Goal: Information Seeking & Learning: Learn about a topic

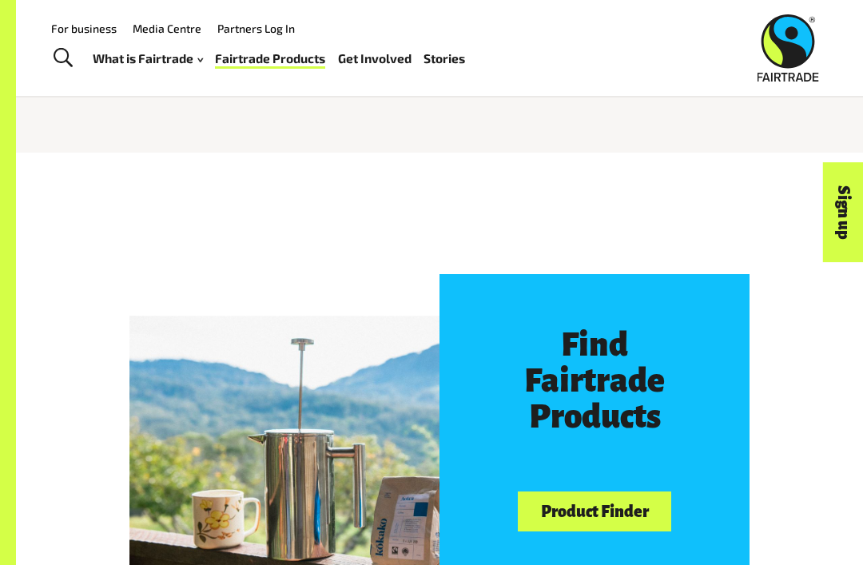
scroll to position [503, 0]
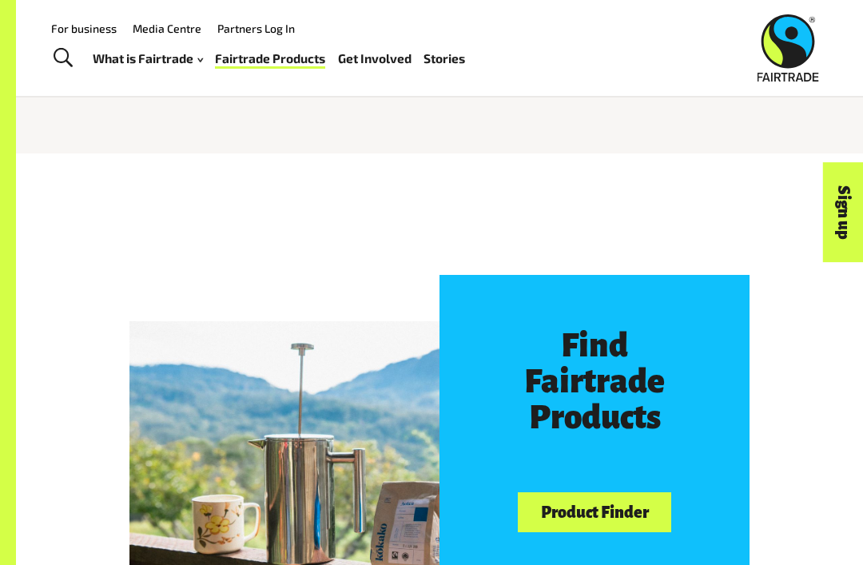
click at [553, 505] on link "Product Finder" at bounding box center [594, 512] width 153 height 41
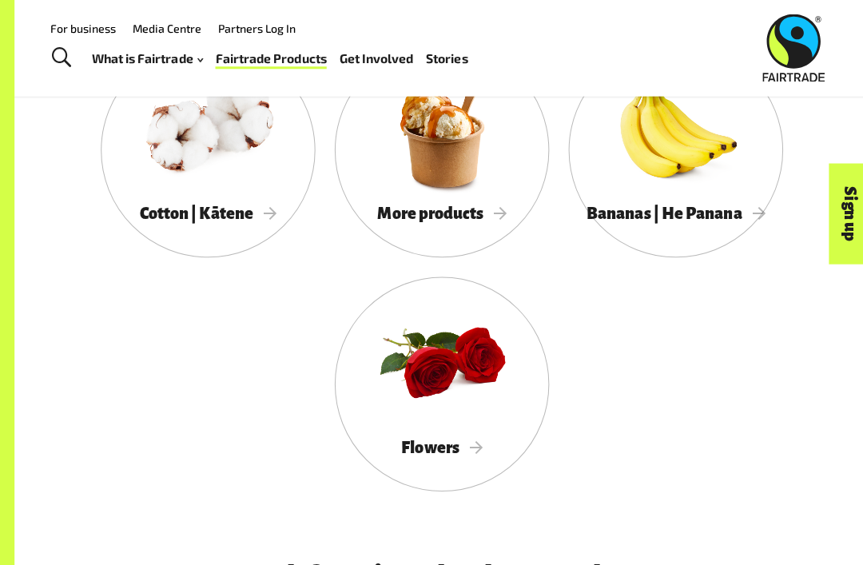
scroll to position [1484, 0]
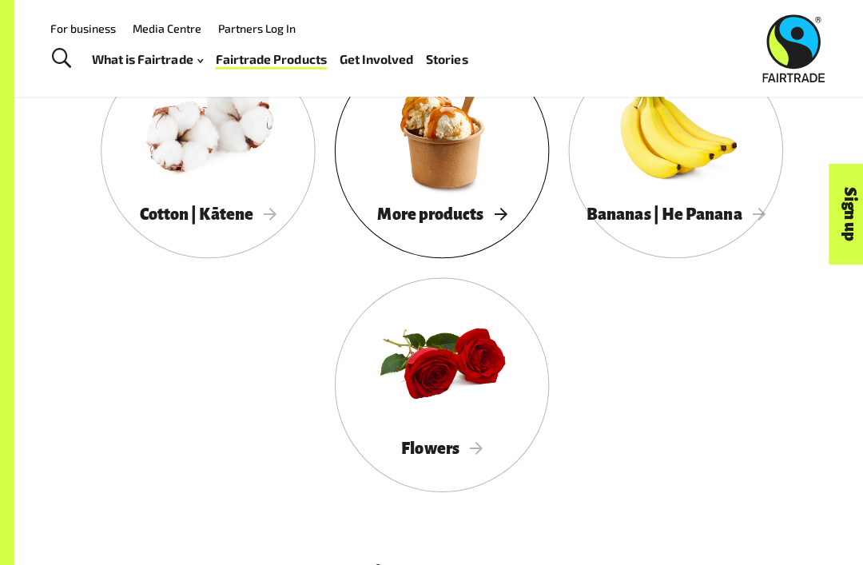
click at [459, 213] on span "More products" at bounding box center [440, 212] width 128 height 18
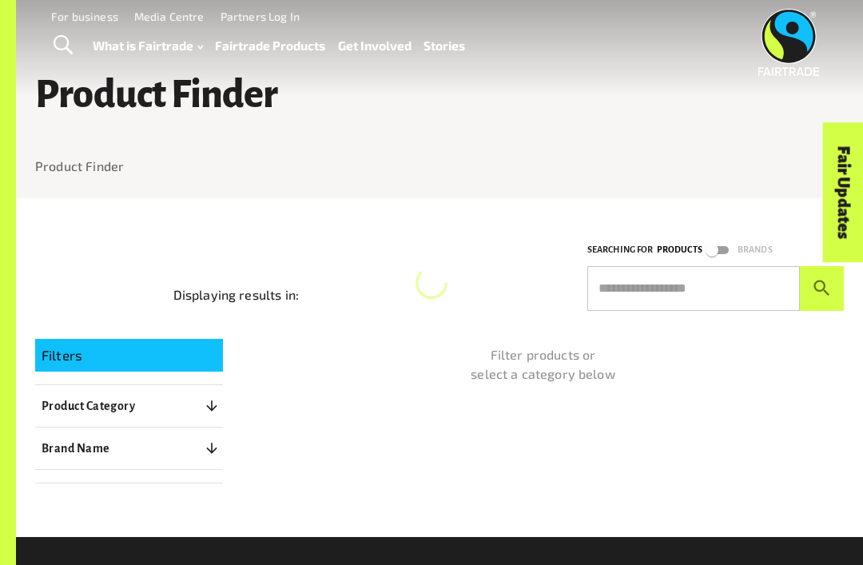
scroll to position [11, 0]
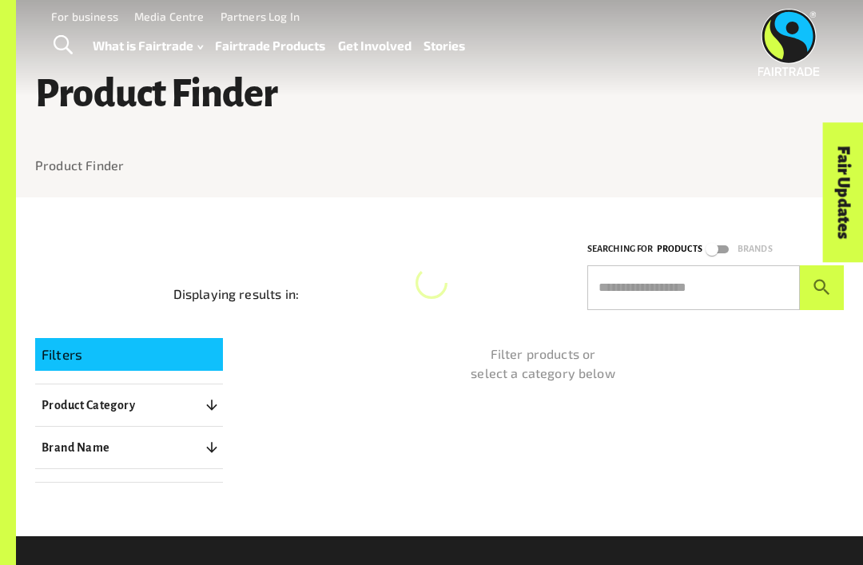
click at [69, 416] on button "Product Category 0" at bounding box center [129, 405] width 188 height 29
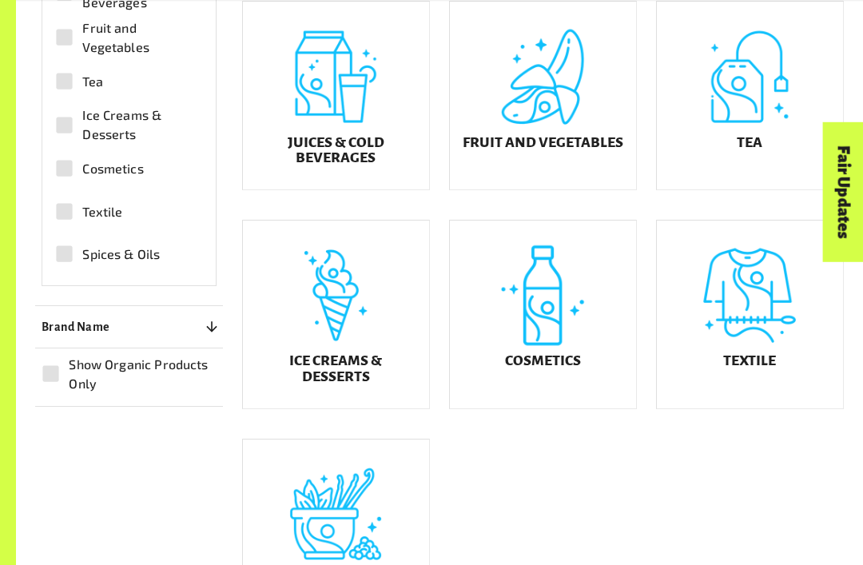
scroll to position [650, 0]
click at [788, 348] on div "Textile" at bounding box center [750, 315] width 186 height 188
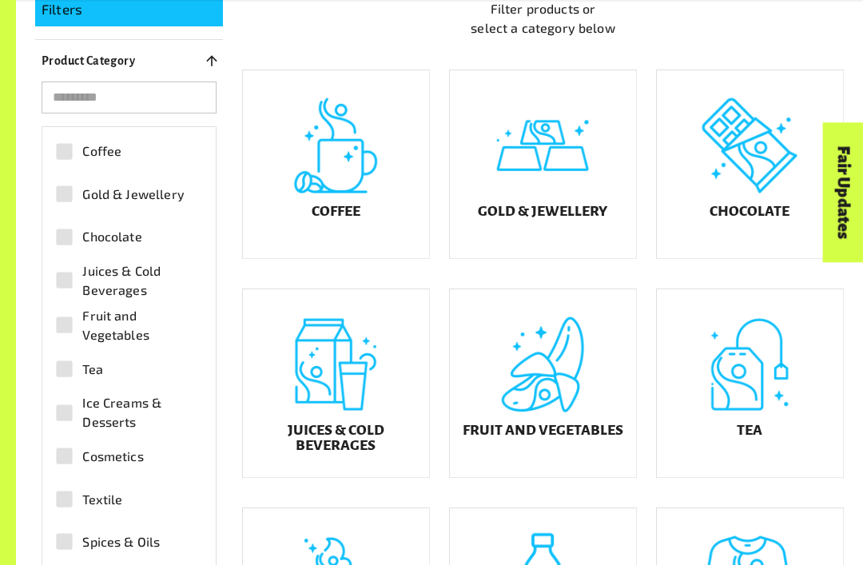
scroll to position [365, 0]
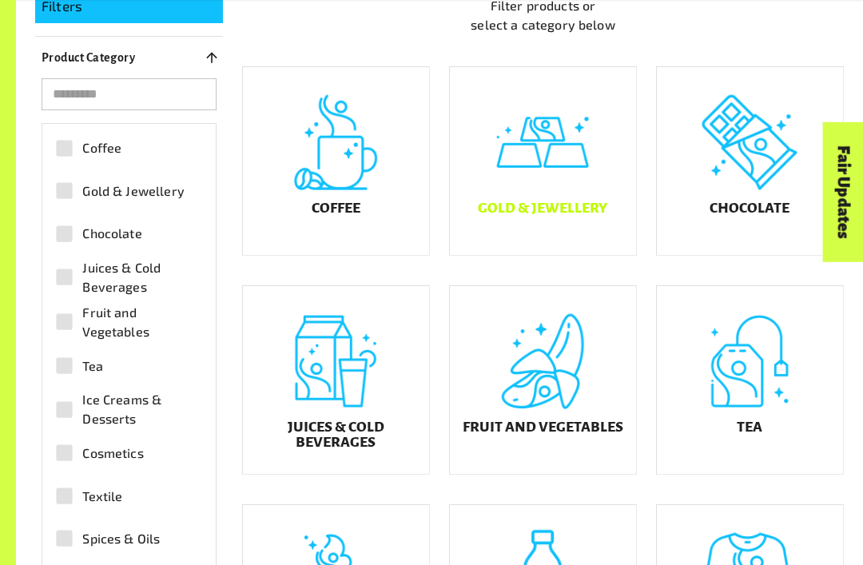
click at [552, 207] on div "Gold & Jewellery" at bounding box center [543, 162] width 186 height 188
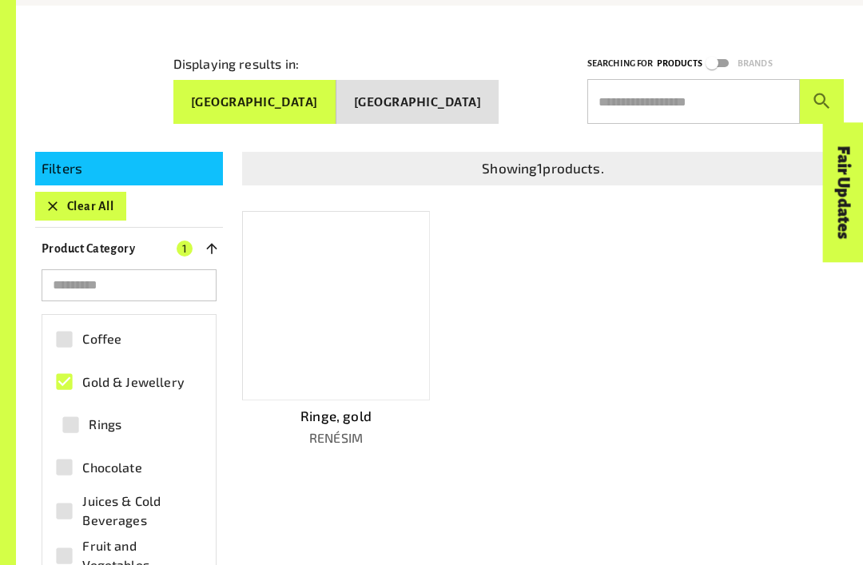
scroll to position [204, 0]
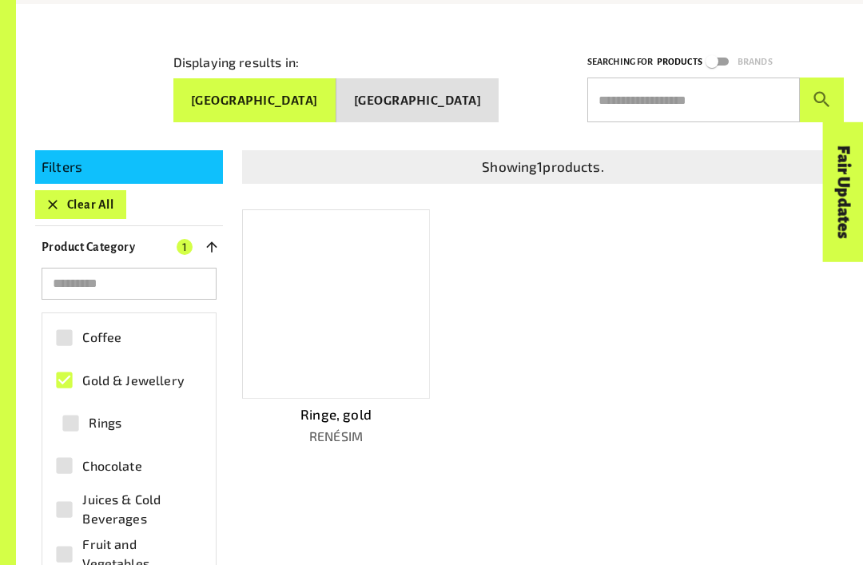
click at [289, 295] on div at bounding box center [336, 304] width 188 height 189
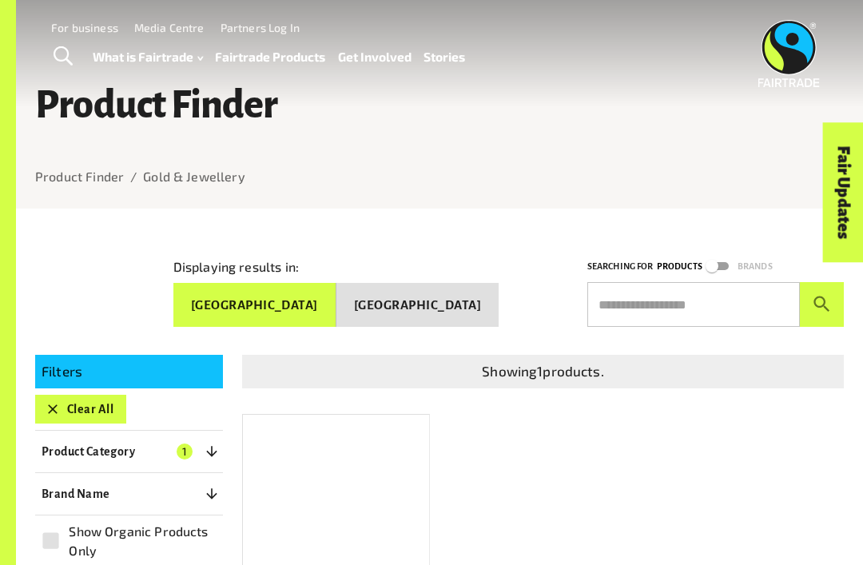
scroll to position [256, 0]
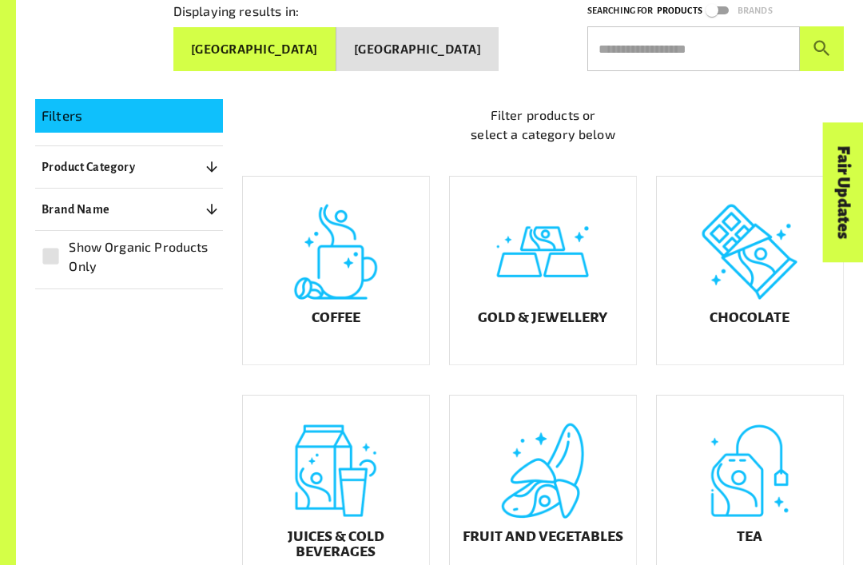
scroll to position [402, 0]
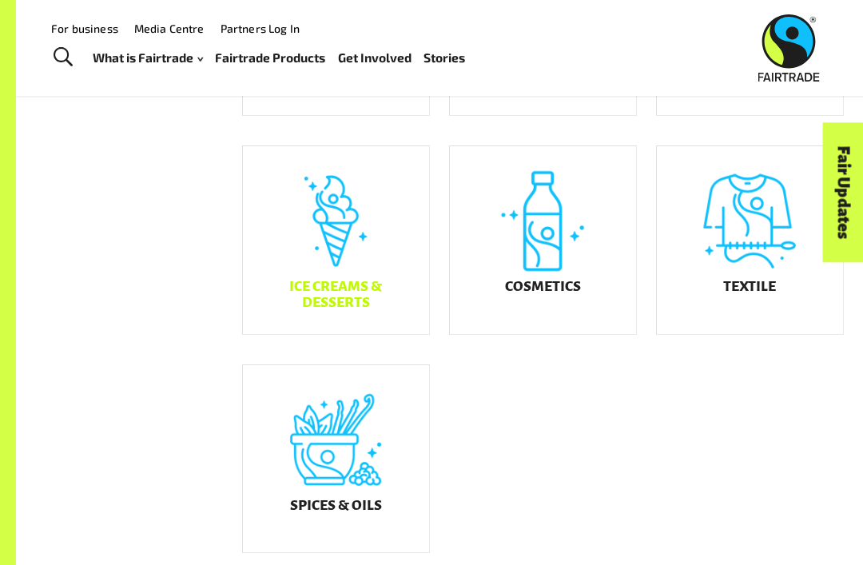
click at [321, 284] on div "Ice Creams & Desserts" at bounding box center [336, 240] width 186 height 188
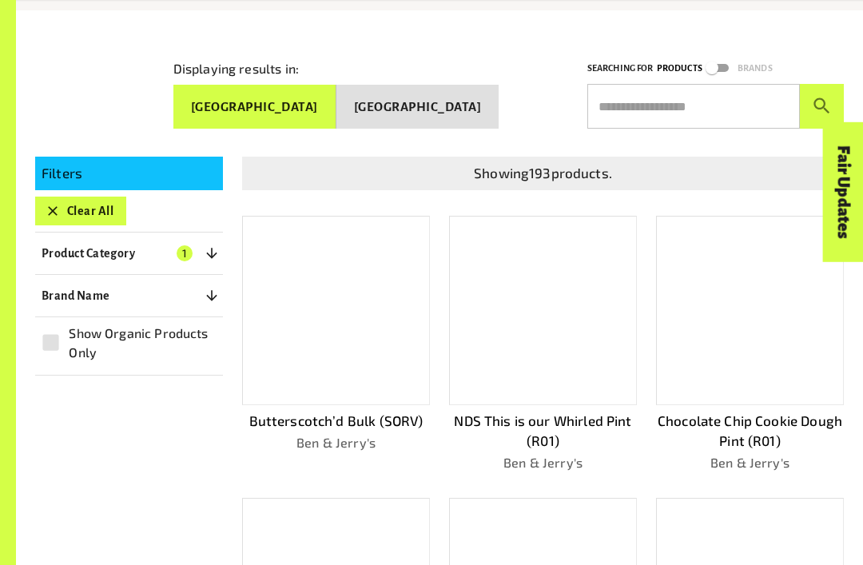
scroll to position [198, 0]
click at [94, 257] on button "Product Category 1" at bounding box center [129, 253] width 188 height 29
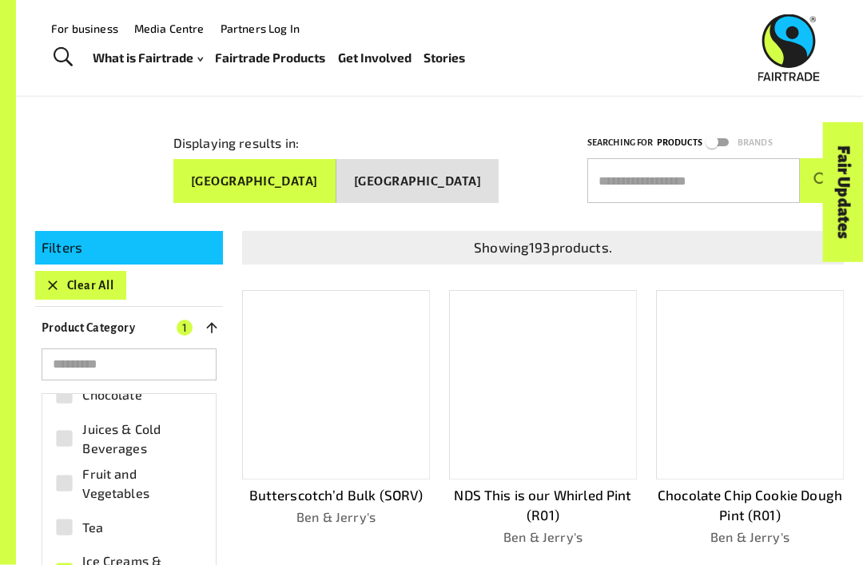
scroll to position [0, 0]
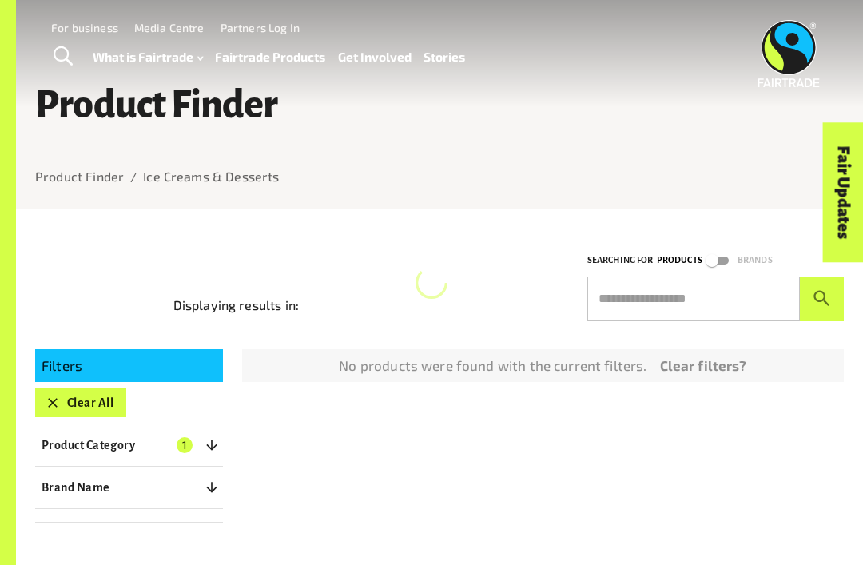
click at [699, 297] on input "text" at bounding box center [694, 299] width 213 height 45
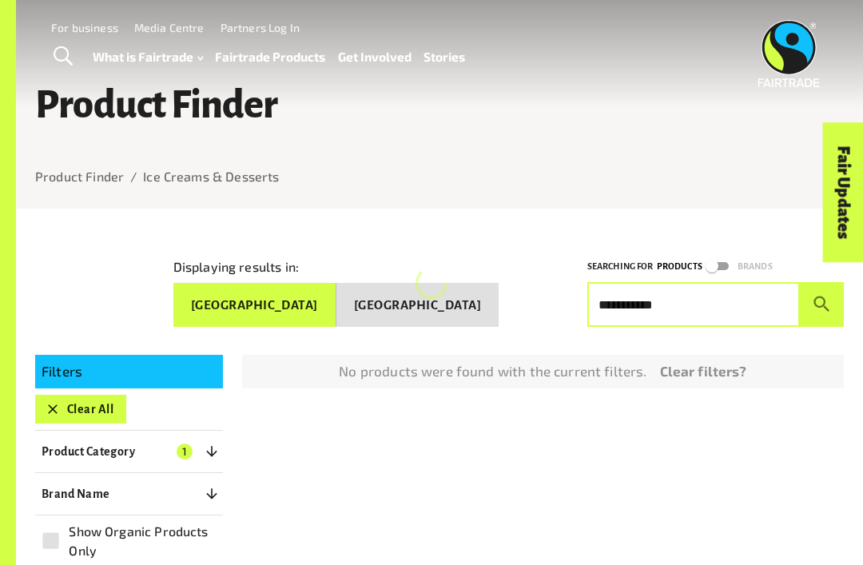
click at [822, 298] on button "submit" at bounding box center [822, 304] width 44 height 45
click at [620, 295] on input "**********" at bounding box center [694, 304] width 213 height 45
click at [691, 300] on input "**********" at bounding box center [694, 304] width 213 height 45
type input "**********"
click at [822, 298] on button "submit" at bounding box center [822, 304] width 44 height 45
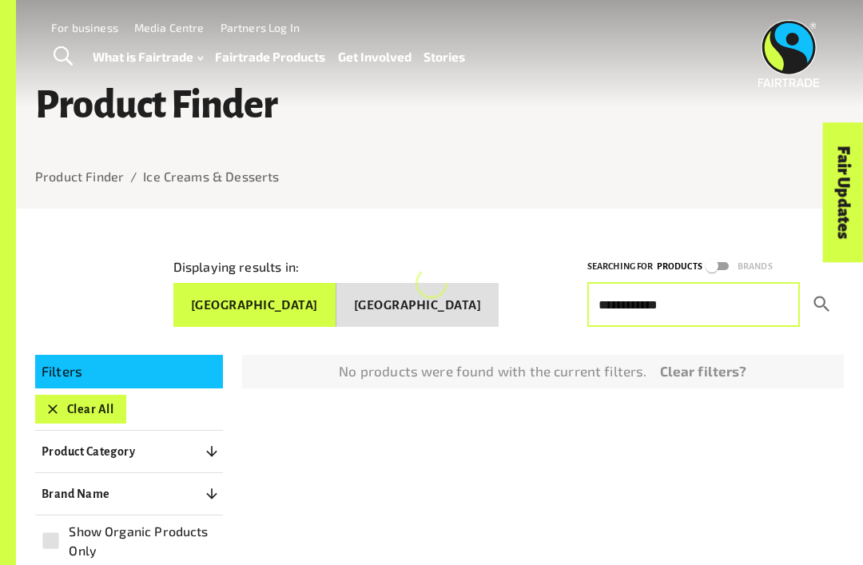
click at [816, 306] on icon "submit" at bounding box center [822, 304] width 22 height 22
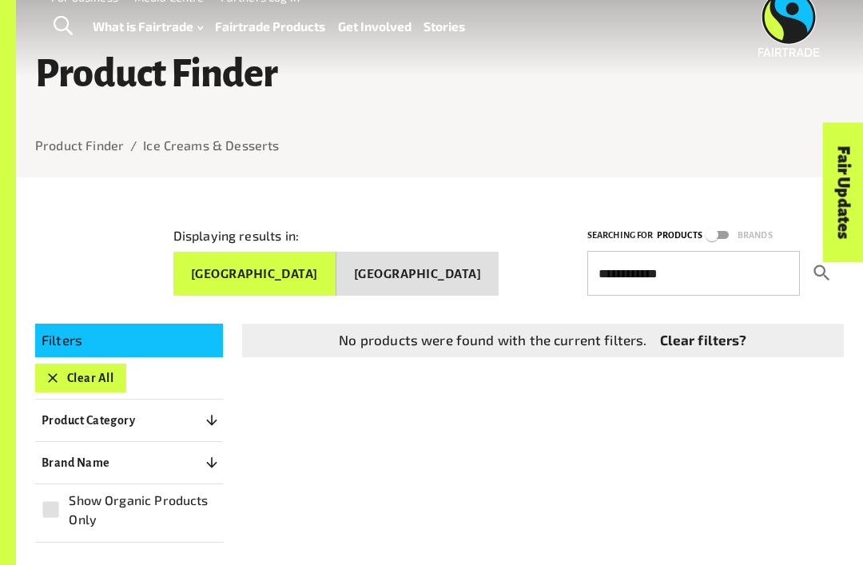
scroll to position [32, 0]
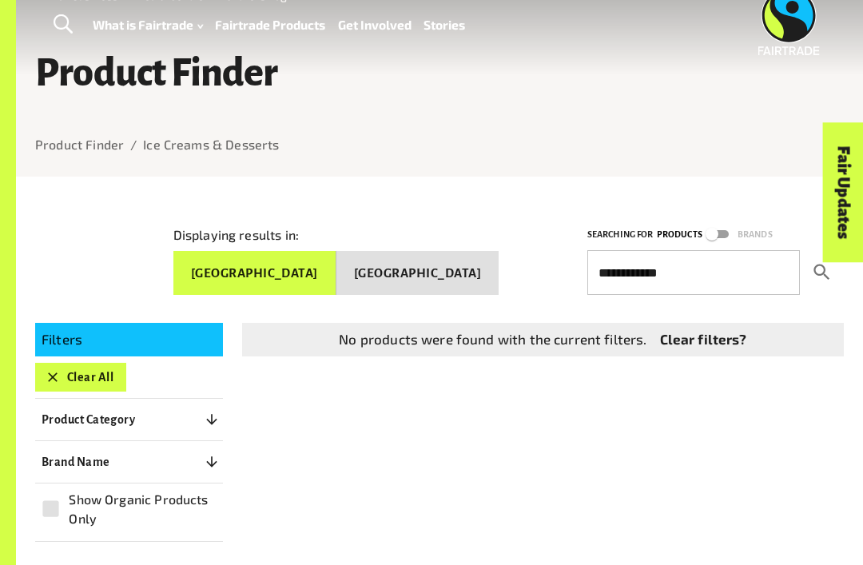
click at [823, 273] on icon "submit" at bounding box center [822, 272] width 22 height 22
click at [440, 263] on button "[GEOGRAPHIC_DATA]" at bounding box center [418, 273] width 162 height 45
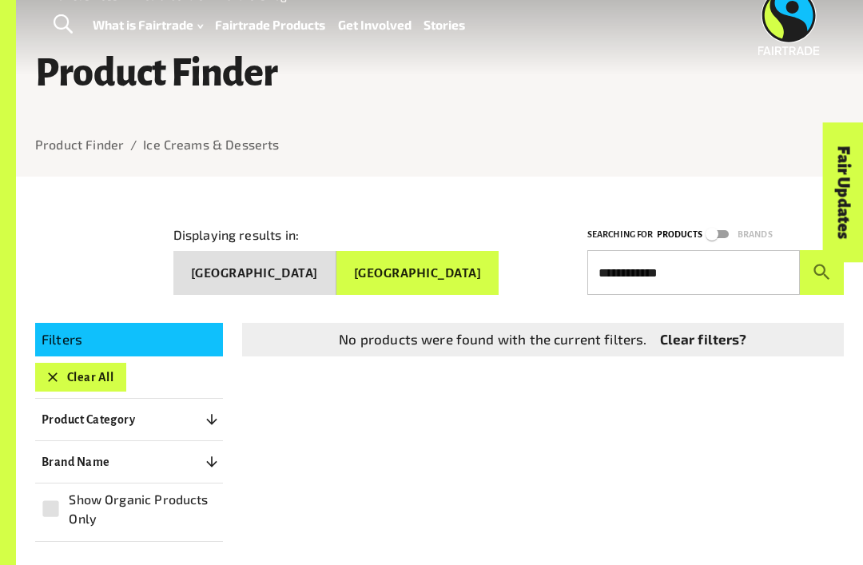
click at [337, 272] on button "[GEOGRAPHIC_DATA]" at bounding box center [254, 273] width 163 height 45
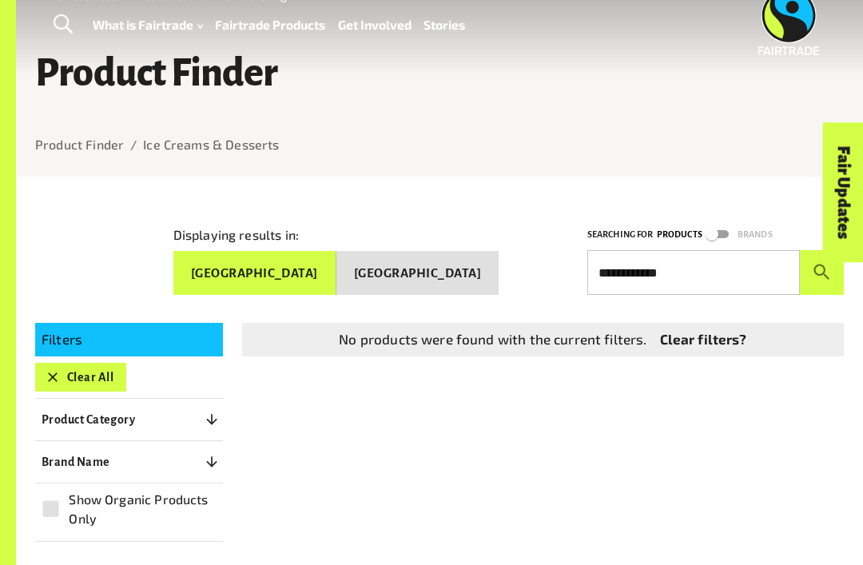
click at [97, 339] on p "Filters" at bounding box center [129, 339] width 175 height 21
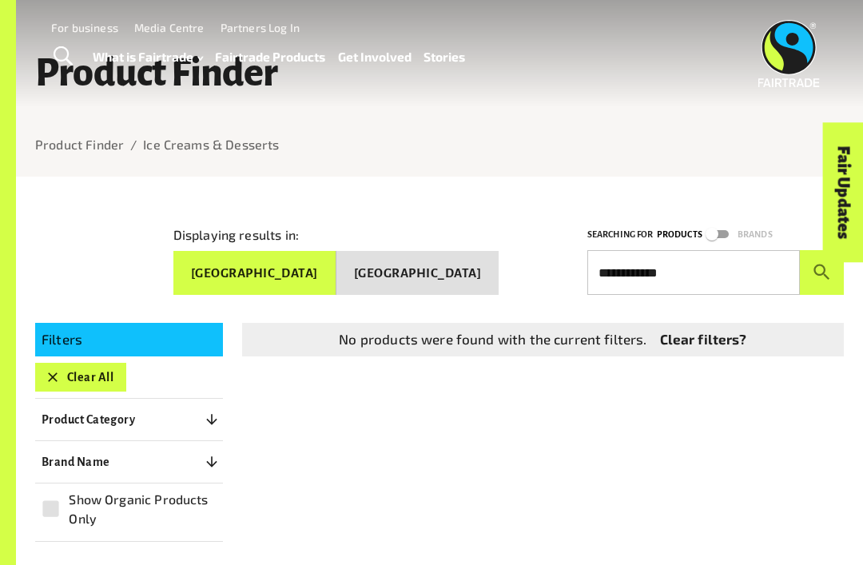
click at [82, 265] on div "**********" at bounding box center [430, 248] width 828 height 96
click at [62, 374] on button "Clear All" at bounding box center [80, 377] width 91 height 29
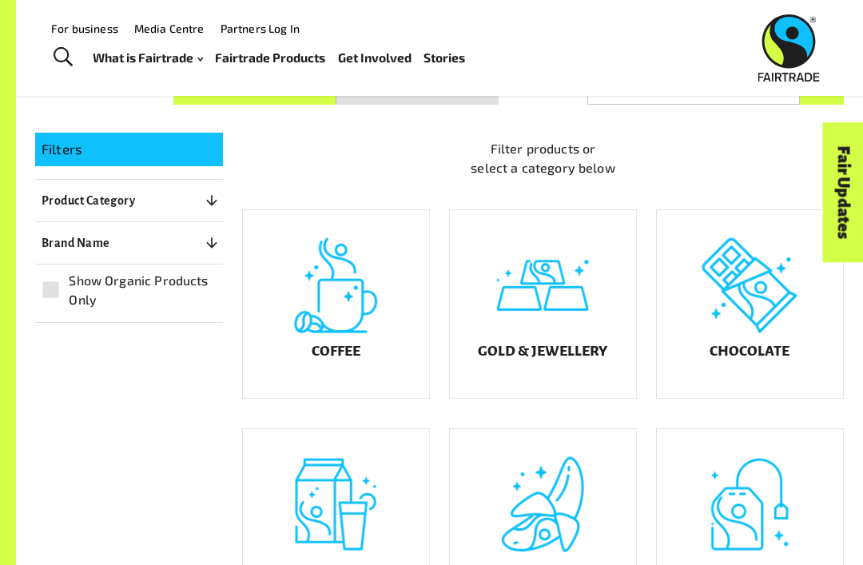
scroll to position [223, 0]
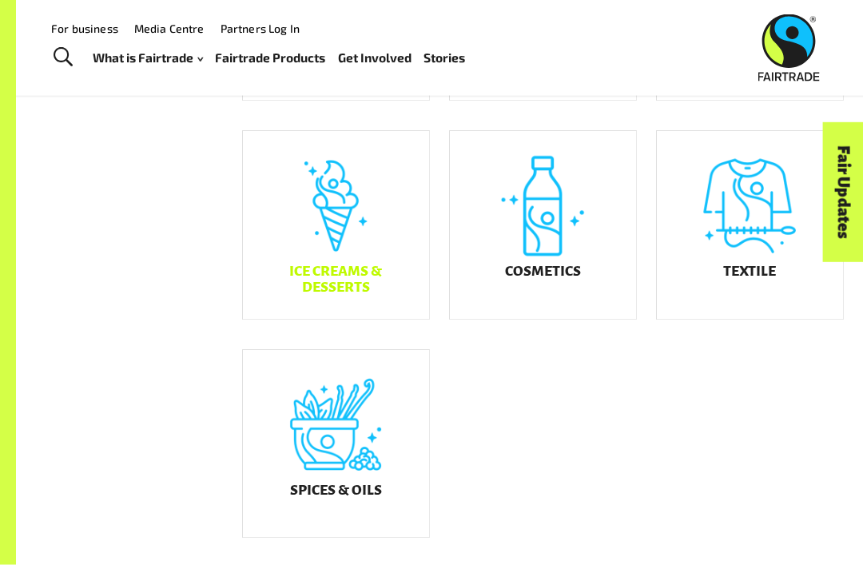
click at [348, 237] on div "Ice Creams & Desserts" at bounding box center [336, 226] width 186 height 188
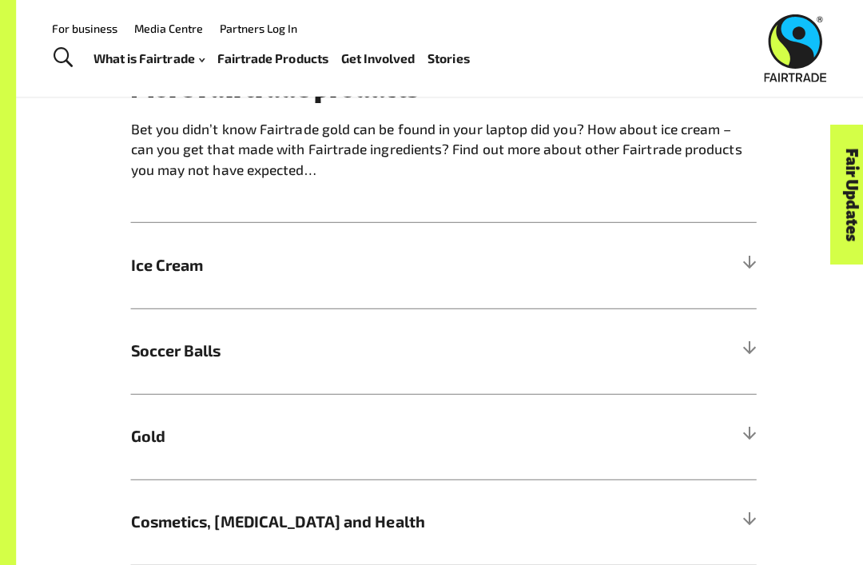
scroll to position [789, 0]
click at [183, 354] on span "Soccer Balls" at bounding box center [362, 347] width 465 height 23
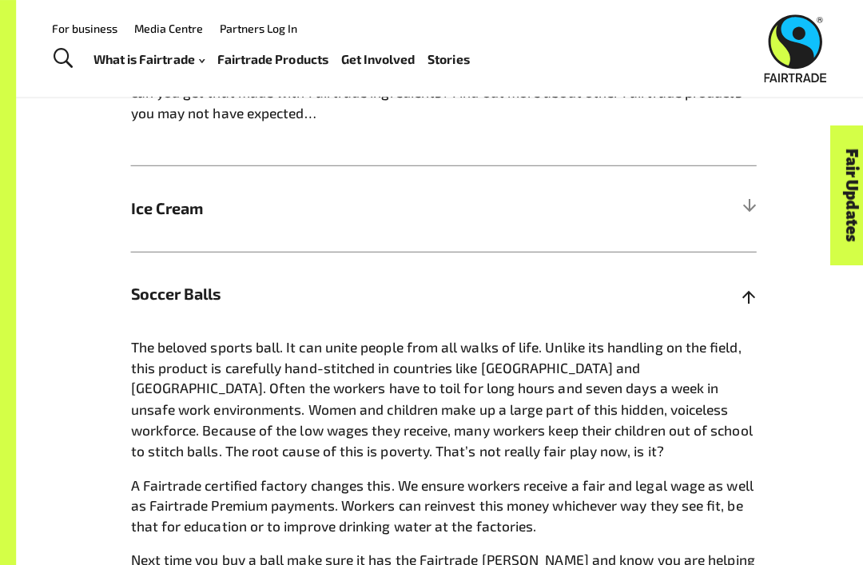
click at [748, 289] on div at bounding box center [742, 292] width 14 height 14
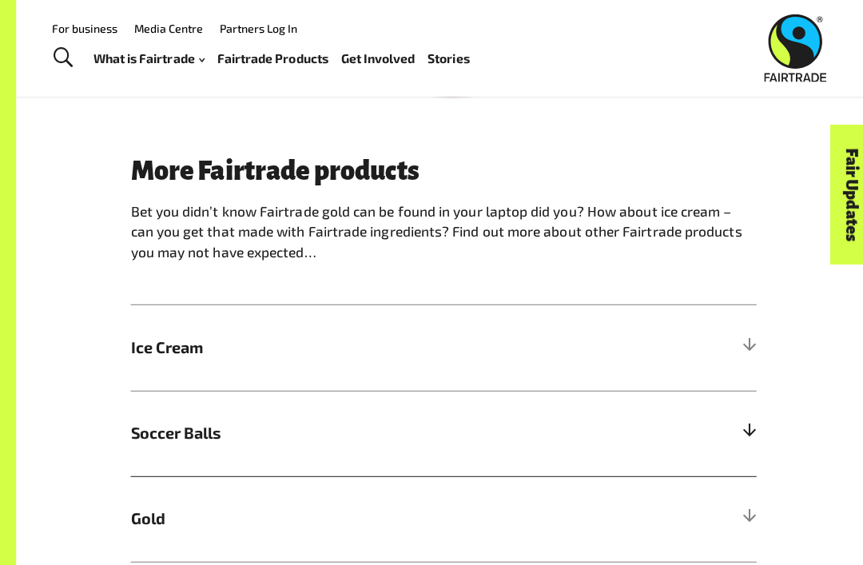
scroll to position [705, 0]
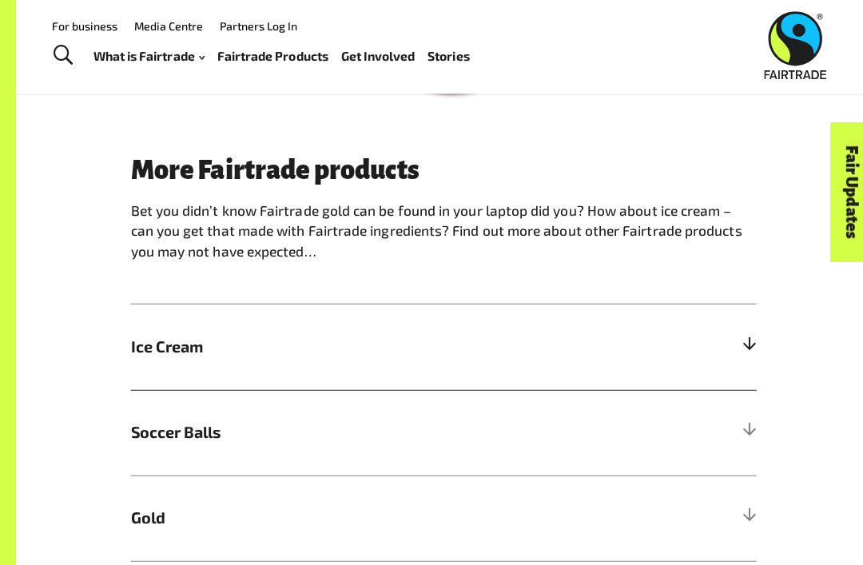
click at [748, 321] on h5 "Ice Cream" at bounding box center [440, 347] width 620 height 85
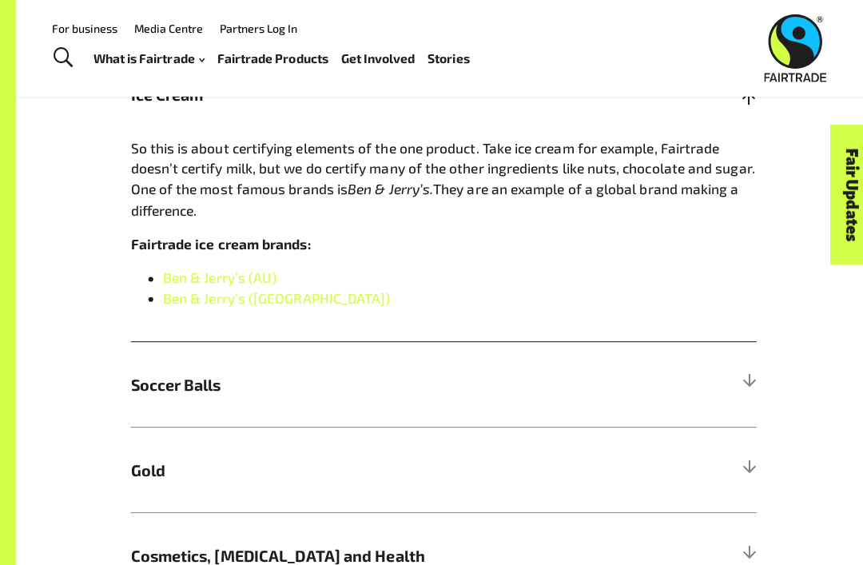
scroll to position [958, 0]
click at [190, 266] on link "Ben & Jerry’s (AU)" at bounding box center [217, 274] width 113 height 16
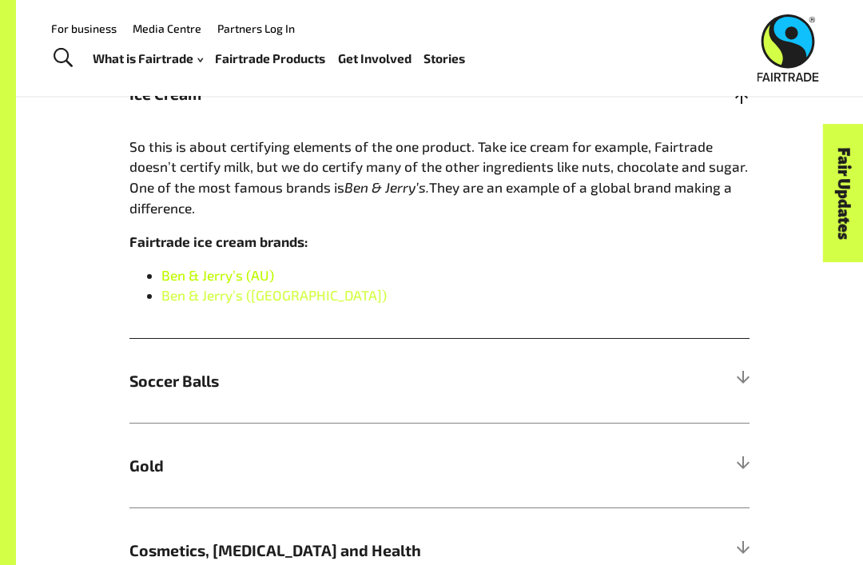
scroll to position [922, 0]
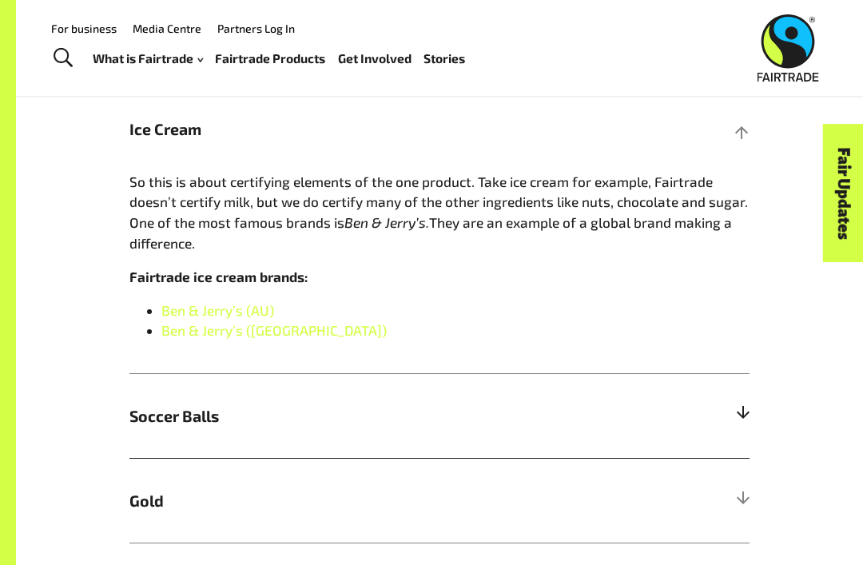
click at [742, 418] on h5 "Soccer Balls" at bounding box center [440, 415] width 620 height 85
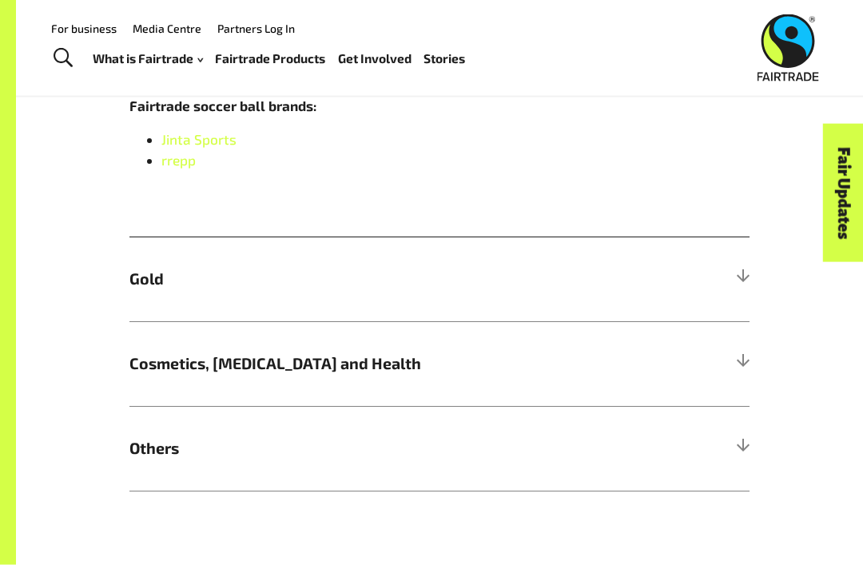
scroll to position [1348, 0]
click at [735, 357] on div at bounding box center [742, 364] width 14 height 14
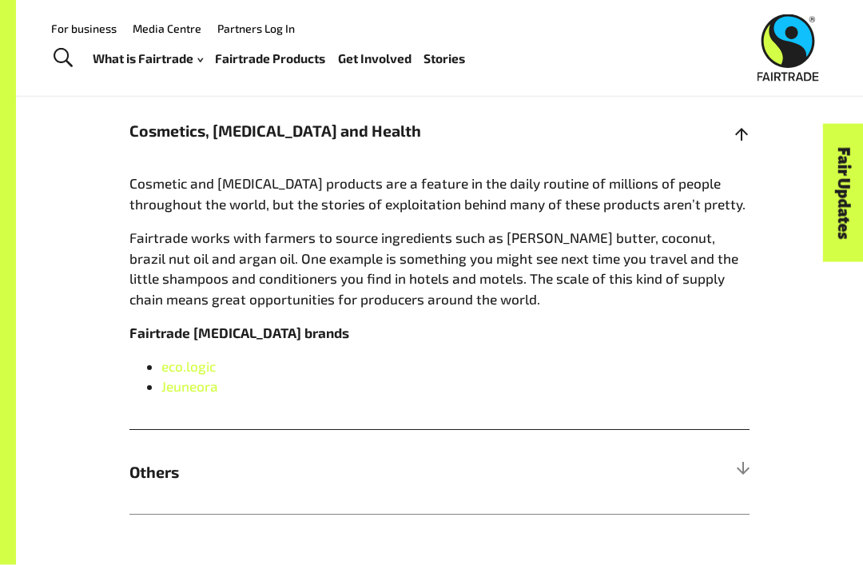
scroll to position [1157, 0]
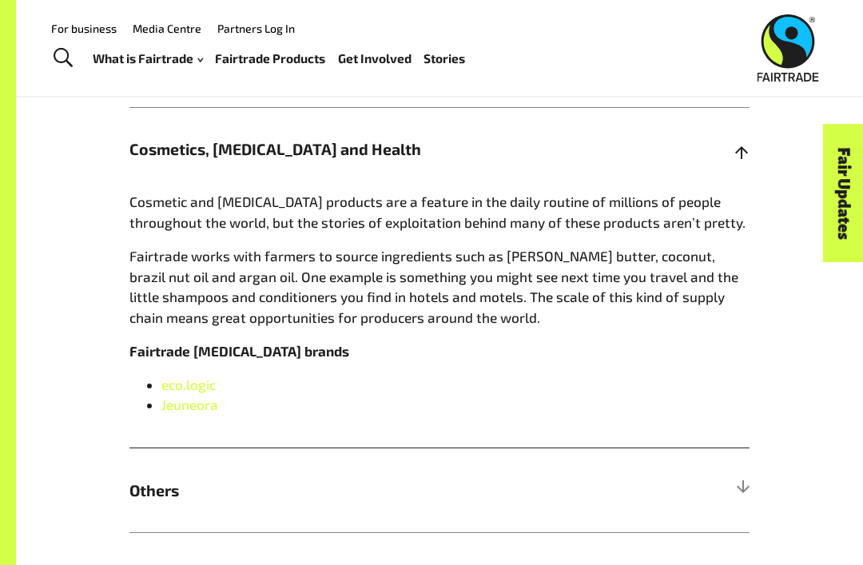
click at [742, 145] on div at bounding box center [742, 149] width 14 height 14
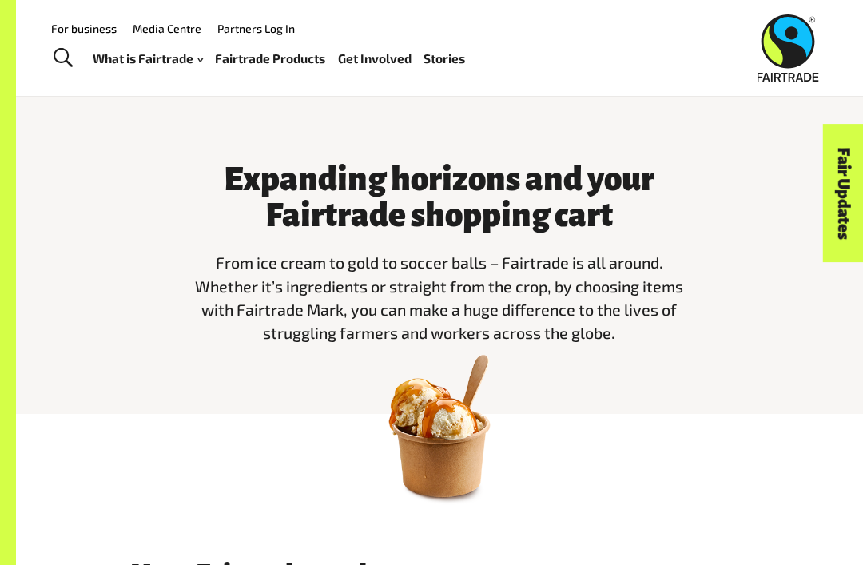
scroll to position [279, 0]
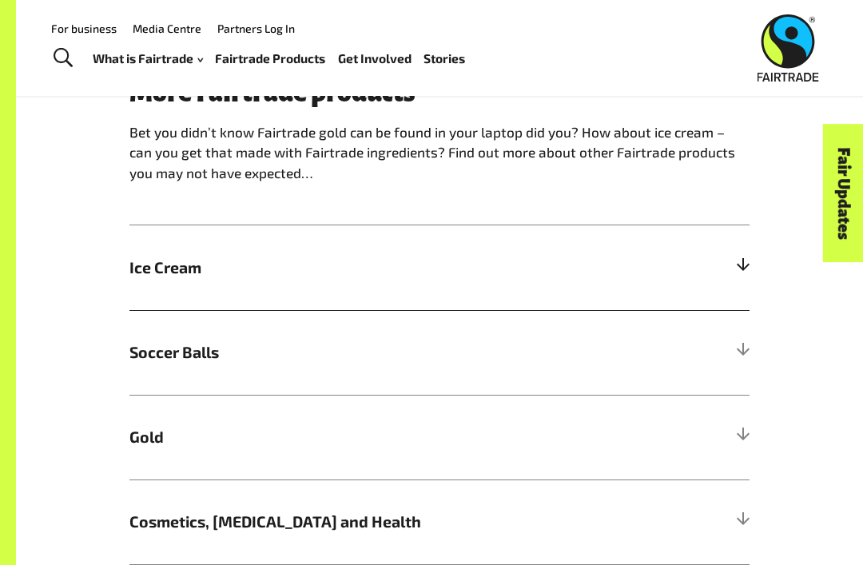
click at [185, 270] on span "Ice Cream" at bounding box center [362, 267] width 465 height 23
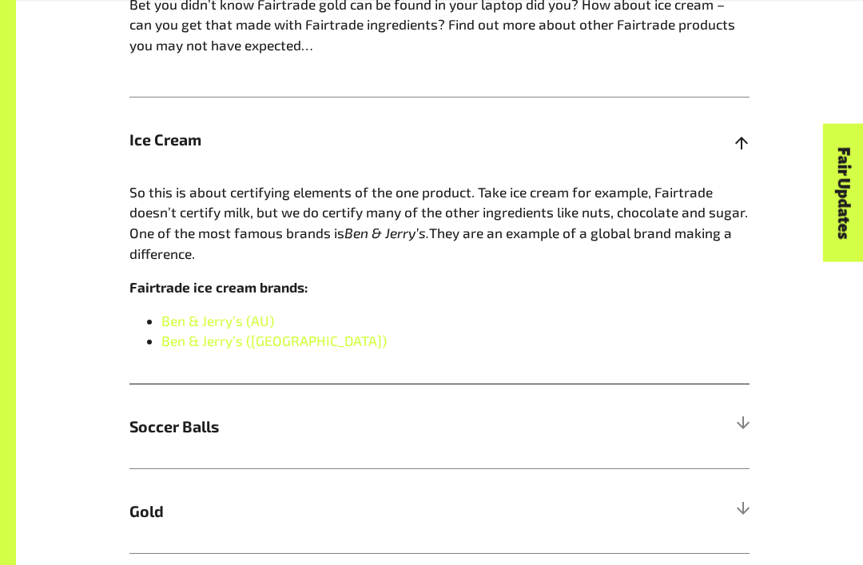
scroll to position [912, 0]
click at [170, 314] on link "Ben & Jerry’s (AU)" at bounding box center [217, 321] width 113 height 16
